Goal: Task Accomplishment & Management: Manage account settings

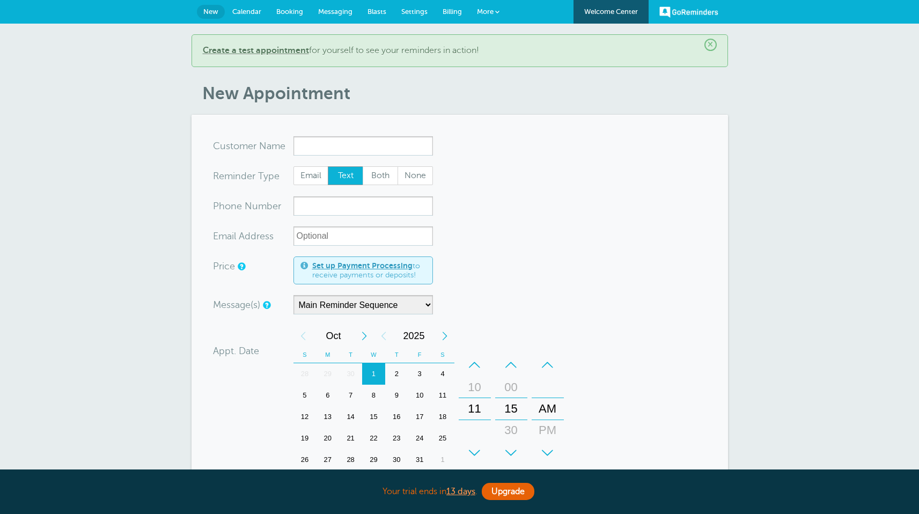
click at [261, 12] on link "Calendar" at bounding box center [247, 12] width 44 height 24
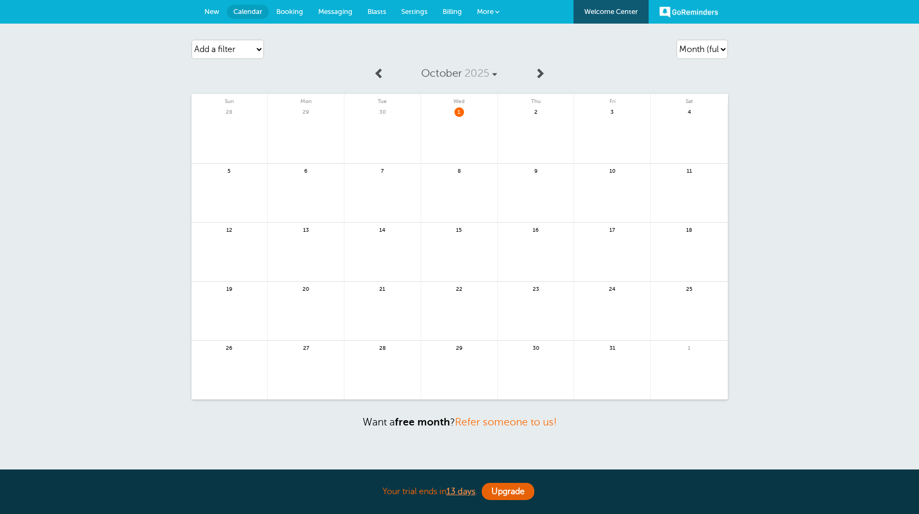
click at [490, 13] on span "More" at bounding box center [485, 12] width 17 height 8
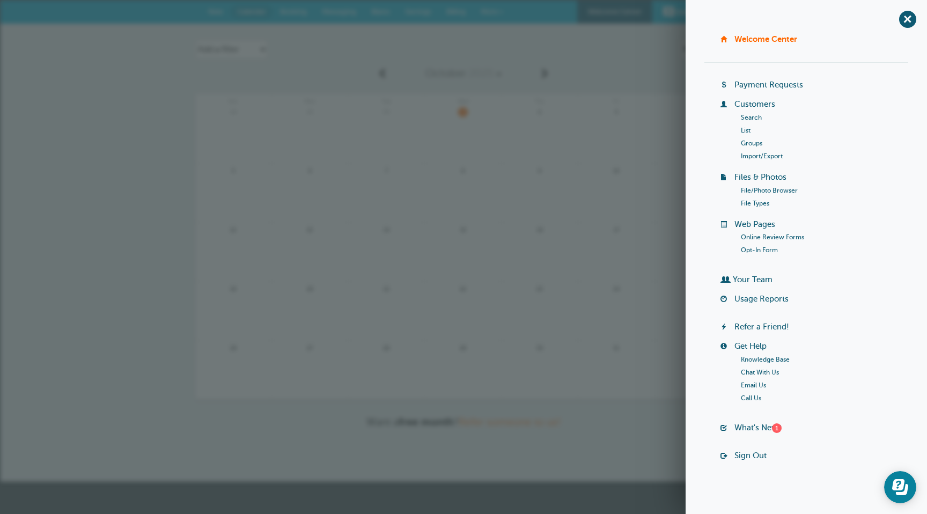
click at [487, 44] on div "Agenda Day Week Month (full view) Month (condensed) Add a filter Customer Searc…" at bounding box center [463, 49] width 536 height 30
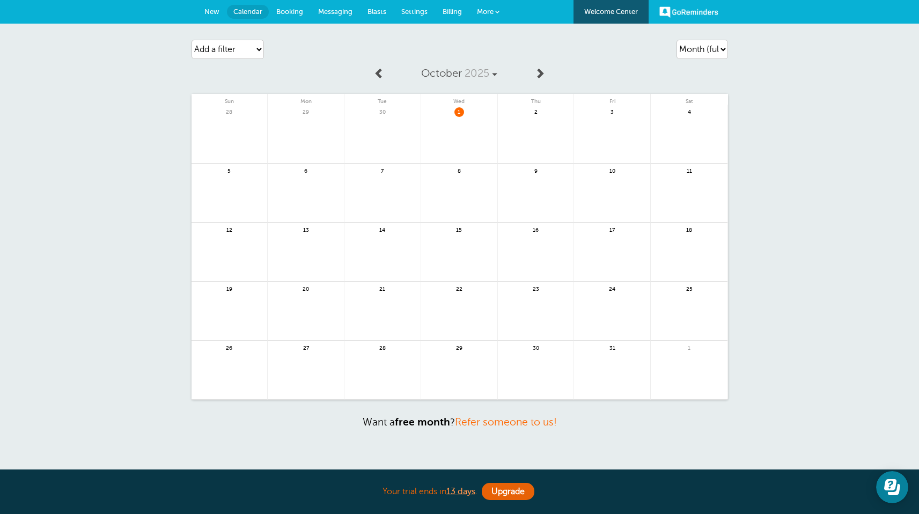
click at [404, 14] on span "Settings" at bounding box center [414, 12] width 26 height 8
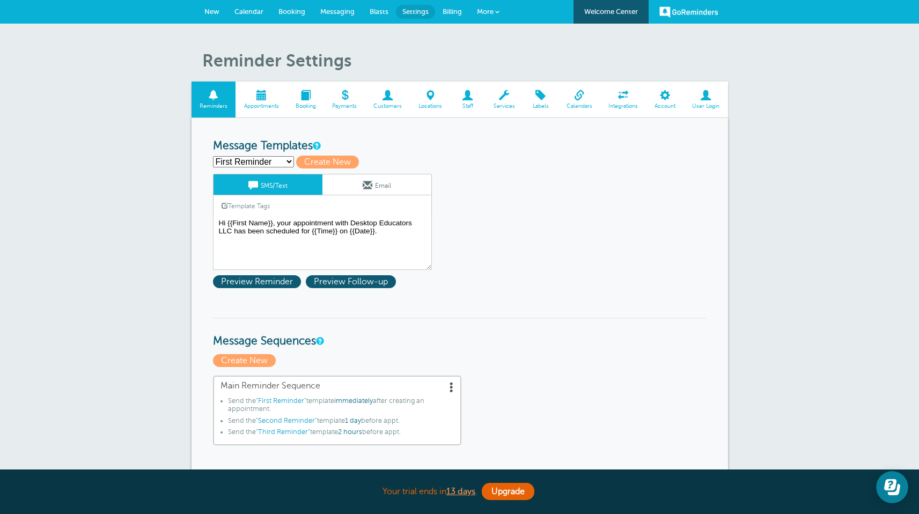
click at [578, 94] on span at bounding box center [579, 95] width 42 height 10
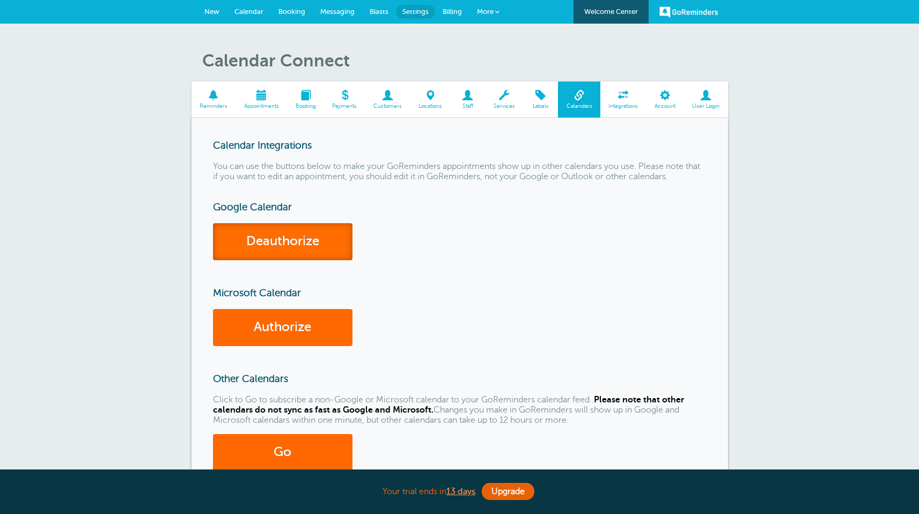
click at [293, 239] on link "Deauthorize" at bounding box center [282, 241] width 139 height 37
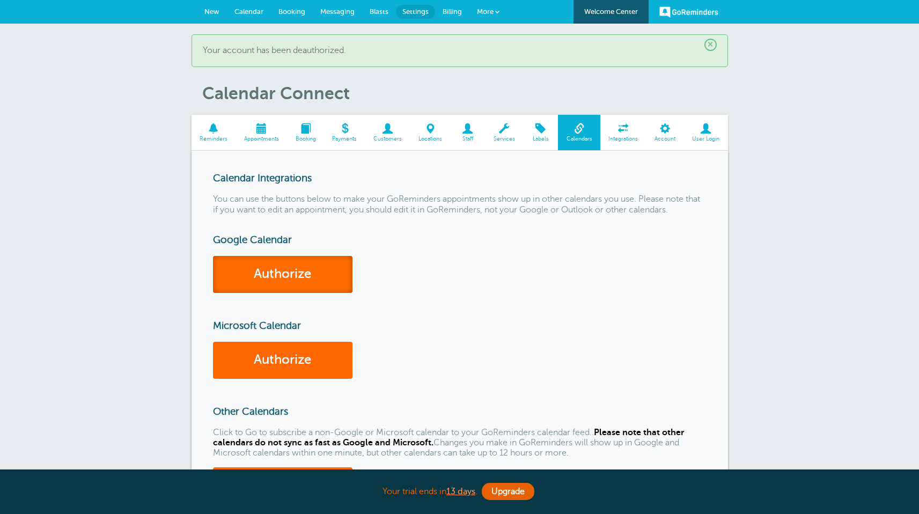
click at [306, 275] on link "Authorize" at bounding box center [282, 274] width 139 height 37
